Goal: Find specific page/section: Find specific page/section

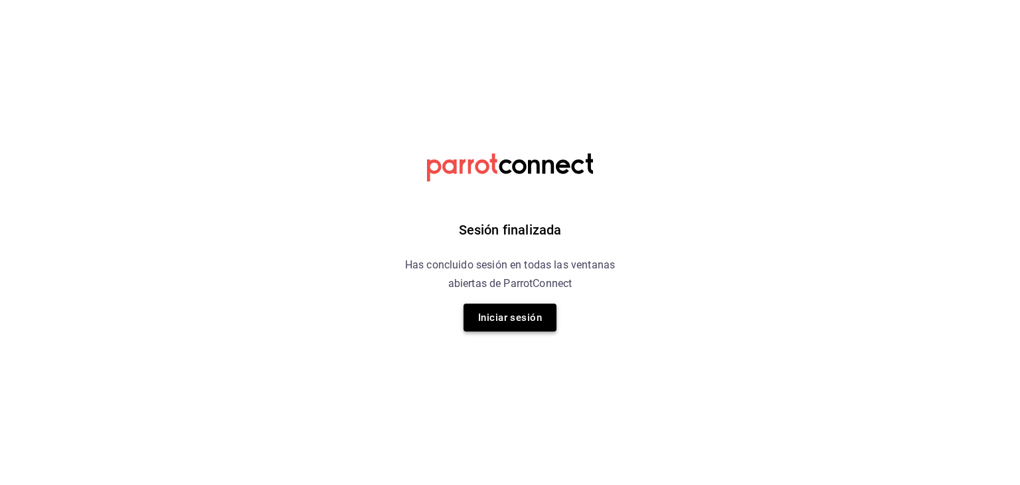
click at [505, 319] on button "Iniciar sesión" at bounding box center [510, 318] width 93 height 28
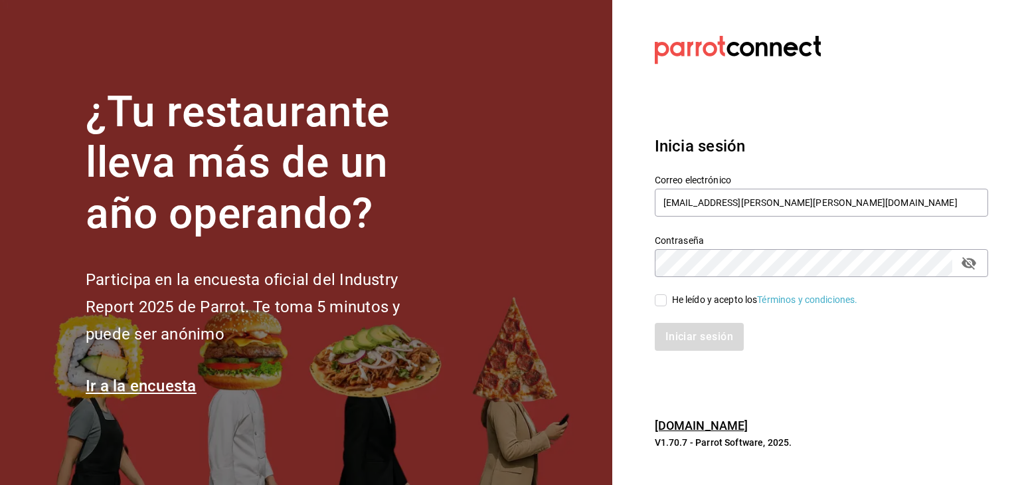
click at [658, 304] on input "He leído y acepto los Términos y condiciones." at bounding box center [661, 300] width 12 height 12
checkbox input "true"
click at [675, 331] on button "Iniciar sesión" at bounding box center [700, 337] width 90 height 28
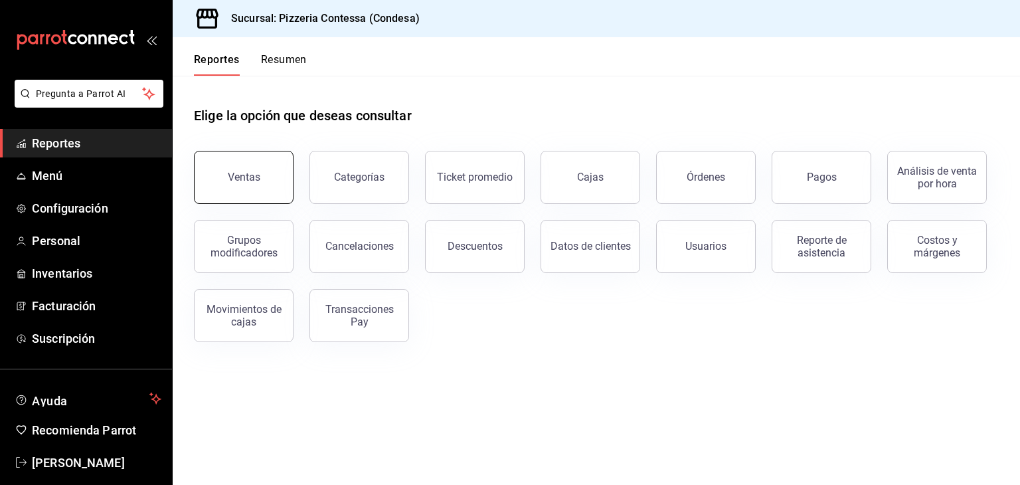
click at [238, 157] on button "Ventas" at bounding box center [244, 177] width 100 height 53
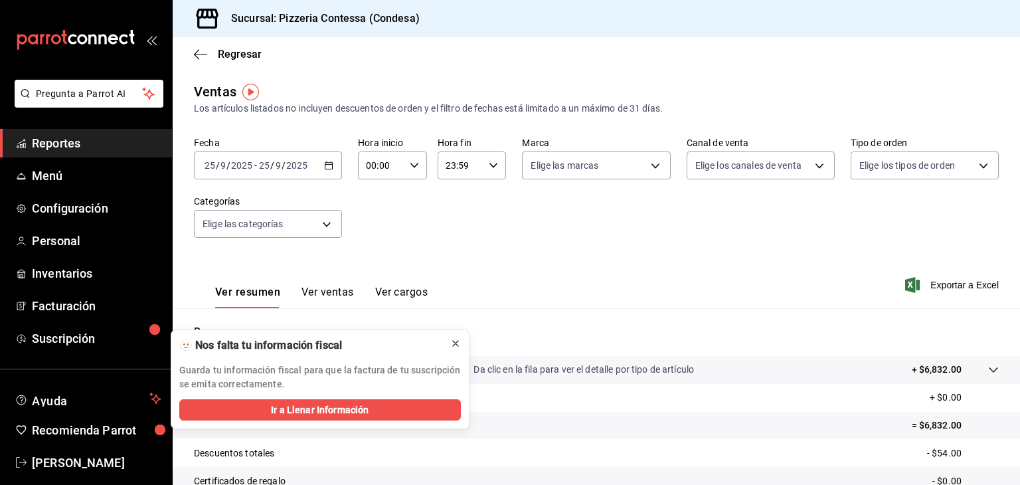
click at [459, 344] on icon at bounding box center [455, 343] width 11 height 11
